Goal: Task Accomplishment & Management: Manage account settings

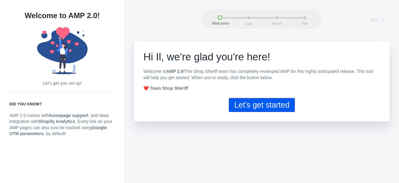
click at [266, 108] on button "Let's get started" at bounding box center [262, 105] width 66 height 14
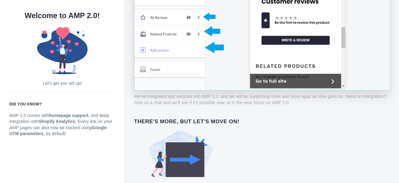
scroll to position [462, 0]
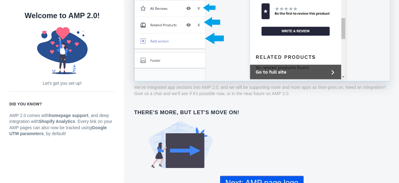
click at [252, 175] on button "Next: AMP page logo" at bounding box center [262, 182] width 84 height 14
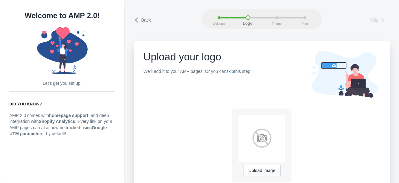
scroll to position [17, 0]
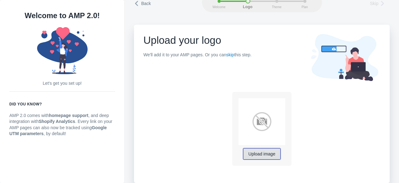
click at [253, 153] on span "Upload image" at bounding box center [262, 153] width 27 height 5
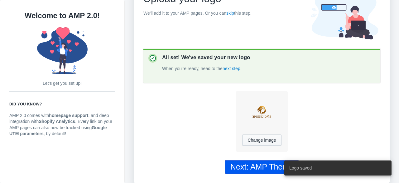
scroll to position [59, 0]
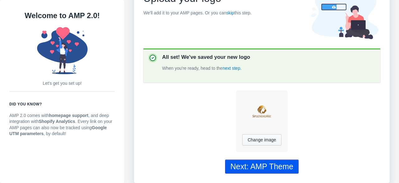
click at [266, 166] on div "Next: AMP Theme" at bounding box center [262, 166] width 63 height 9
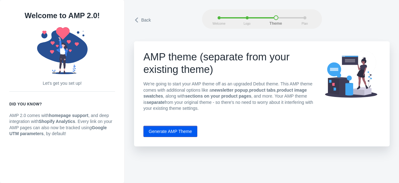
click at [176, 133] on button "Generate AMP Theme" at bounding box center [171, 130] width 54 height 11
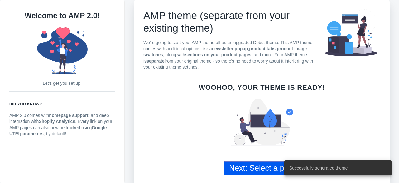
scroll to position [43, 0]
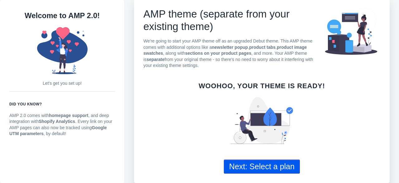
click at [271, 164] on button "Next: Select a plan" at bounding box center [262, 166] width 76 height 14
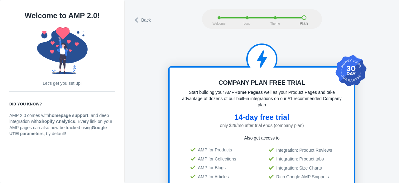
click at [138, 20] on icon at bounding box center [137, 20] width 6 height 6
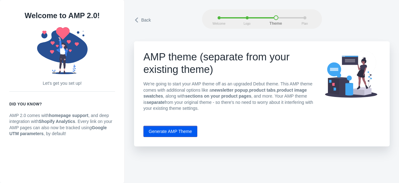
click at [190, 12] on div "Back" at bounding box center [168, 18] width 68 height 13
click at [168, 131] on button "Generate AMP Theme" at bounding box center [171, 130] width 54 height 11
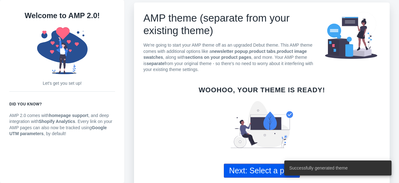
scroll to position [43, 0]
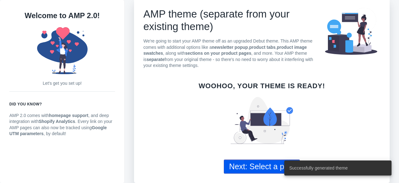
click at [255, 166] on button "Next: Select a plan" at bounding box center [262, 166] width 76 height 14
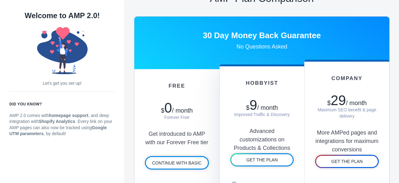
scroll to position [312, 0]
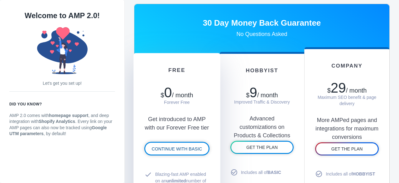
click at [185, 147] on span "CONTINUE WITH BASIC" at bounding box center [177, 148] width 51 height 5
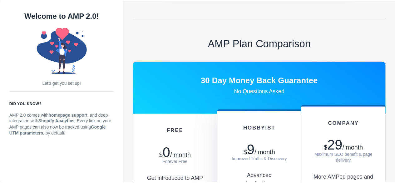
scroll to position [69, 0]
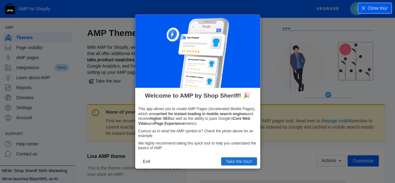
click at [234, 160] on button "Take the tour!" at bounding box center [239, 161] width 36 height 8
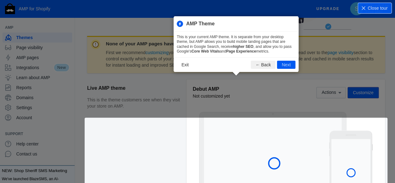
scroll to position [85, 0]
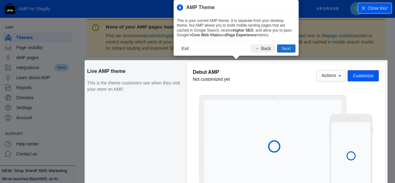
click at [281, 48] on button "Next" at bounding box center [286, 48] width 18 height 8
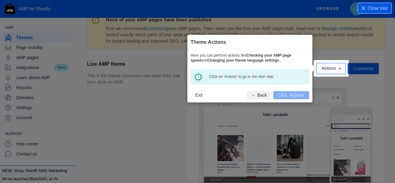
scroll to position [0, 0]
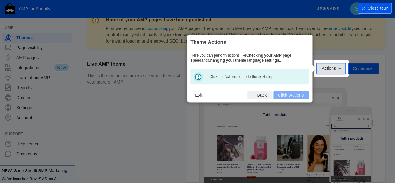
click at [327, 68] on span "Actions" at bounding box center [328, 68] width 14 height 5
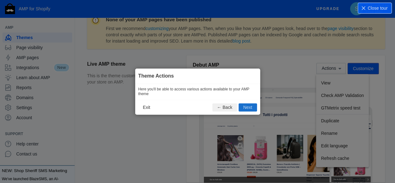
click at [246, 107] on button "Next" at bounding box center [247, 107] width 18 height 8
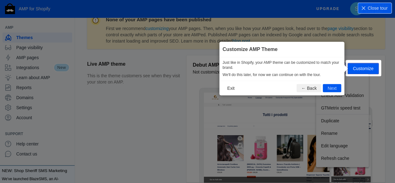
scroll to position [92, 0]
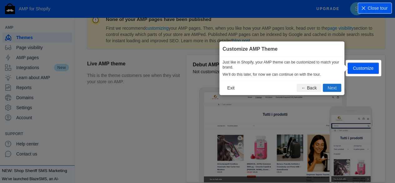
click at [327, 88] on button "Next" at bounding box center [332, 87] width 18 height 8
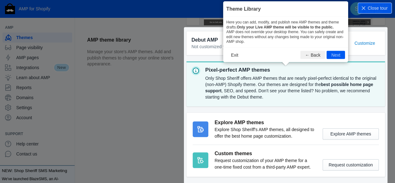
scroll to position [277, 0]
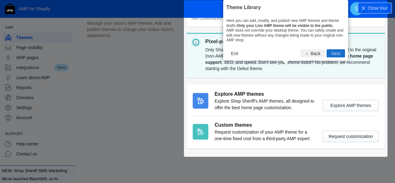
click at [331, 53] on button "Next" at bounding box center [335, 53] width 18 height 8
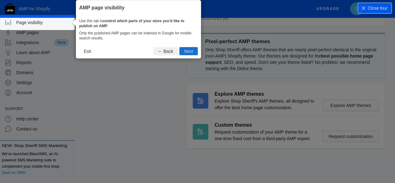
click at [183, 50] on button "Next" at bounding box center [188, 51] width 18 height 8
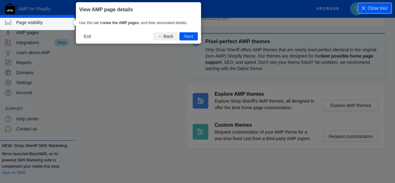
scroll to position [35, 0]
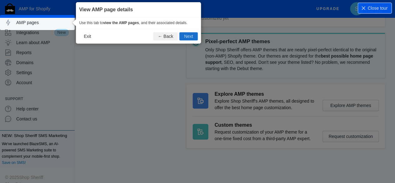
click at [182, 37] on button "Next" at bounding box center [188, 36] width 18 height 8
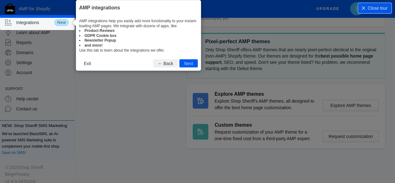
click at [185, 62] on button "Next" at bounding box center [188, 63] width 18 height 8
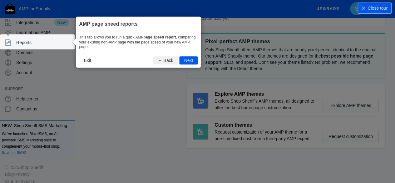
scroll to position [46, 0]
click at [186, 60] on button "Next" at bounding box center [188, 60] width 18 height 8
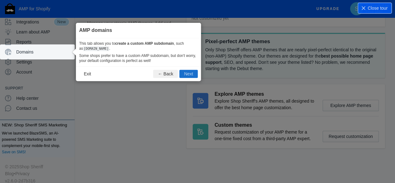
click at [185, 72] on button "Next" at bounding box center [188, 74] width 18 height 8
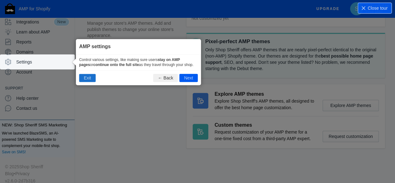
click at [88, 78] on button "Exit" at bounding box center [87, 78] width 17 height 8
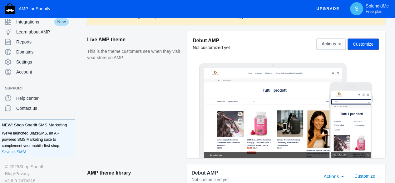
scroll to position [125, 0]
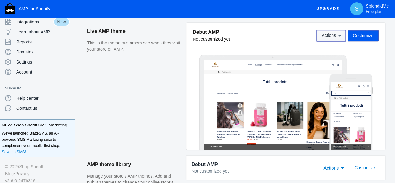
click at [337, 36] on icon at bounding box center [339, 35] width 6 height 6
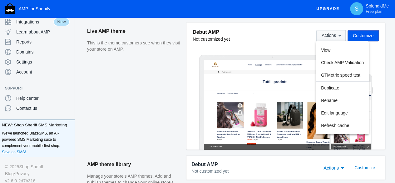
click at [337, 36] on div at bounding box center [197, 91] width 395 height 183
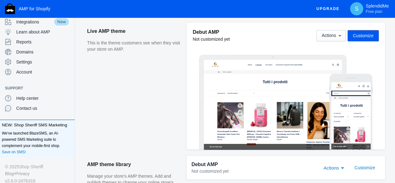
click at [284, 36] on div "Debut AMP Not customized yet Actions Customize" at bounding box center [286, 35] width 186 height 13
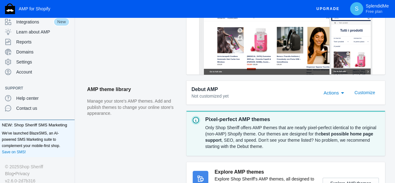
scroll to position [218, 0]
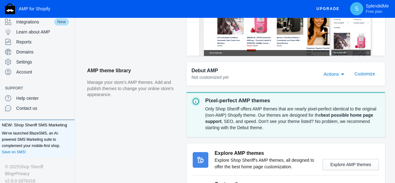
click at [337, 74] on span "Actions" at bounding box center [330, 73] width 15 height 5
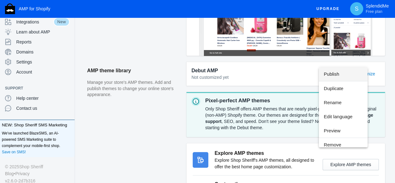
click at [285, 72] on div at bounding box center [197, 91] width 395 height 183
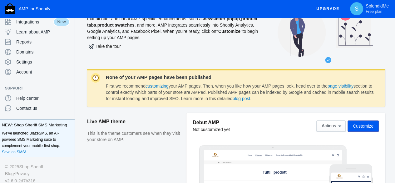
scroll to position [0, 0]
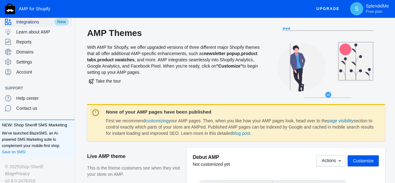
click at [35, 20] on span "Integrations" at bounding box center [34, 22] width 37 height 6
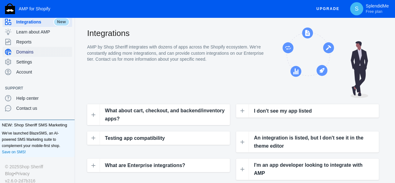
click at [35, 53] on span "Domains" at bounding box center [42, 52] width 53 height 6
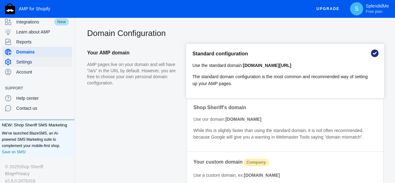
click at [26, 62] on span "Settings" at bounding box center [42, 62] width 53 height 6
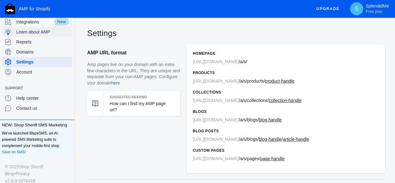
click at [26, 33] on span "Learn about AMP" at bounding box center [42, 32] width 53 height 6
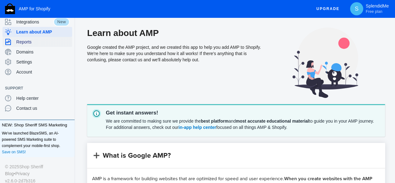
click at [28, 43] on span "Reports" at bounding box center [42, 42] width 53 height 6
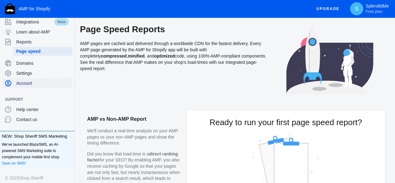
click at [27, 79] on div "Account" at bounding box center [37, 83] width 65 height 10
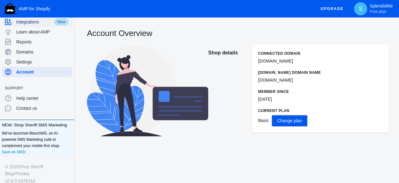
click at [28, 19] on span "Integrations" at bounding box center [34, 22] width 37 height 6
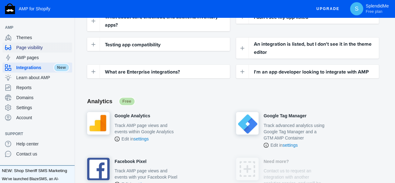
click at [23, 46] on span "Page visibility" at bounding box center [42, 47] width 53 height 6
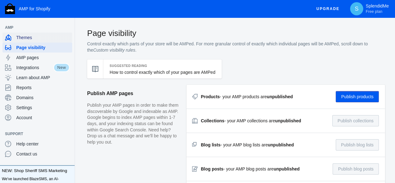
click at [24, 36] on span "Themes" at bounding box center [42, 37] width 53 height 6
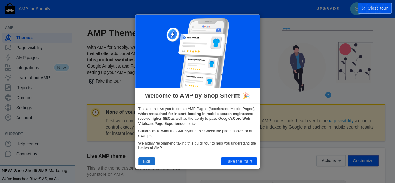
click at [146, 161] on button "Exit" at bounding box center [146, 161] width 17 height 8
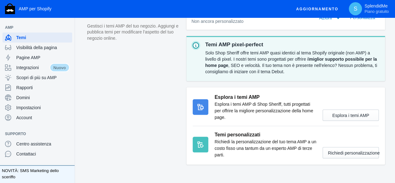
scroll to position [298, 0]
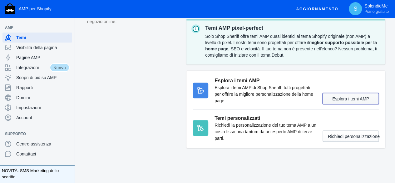
click at [350, 98] on font "Esplora i temi AMP" at bounding box center [350, 98] width 37 height 5
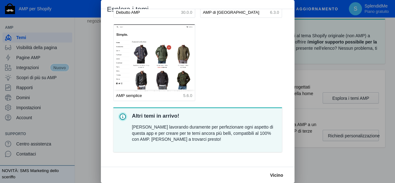
scroll to position [80, 0]
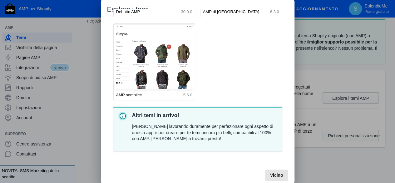
click at [276, 173] on font "Vicino" at bounding box center [276, 174] width 13 height 5
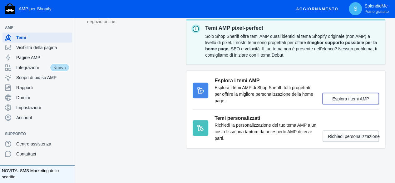
scroll to position [298, 0]
